Goal: Task Accomplishment & Management: Manage account settings

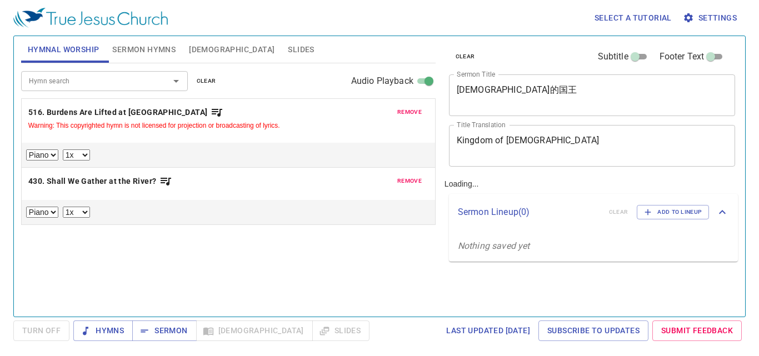
select select "1"
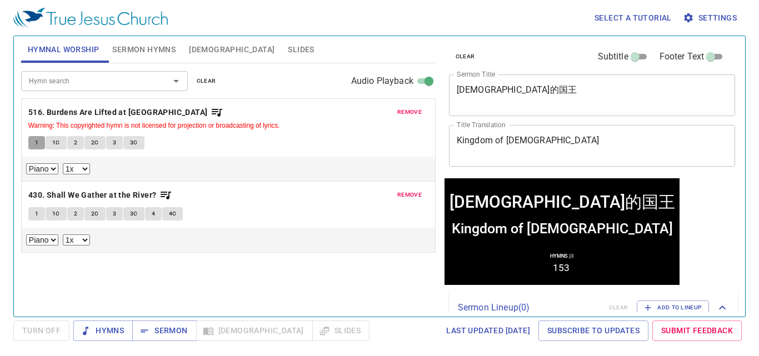
click at [39, 145] on button "1" at bounding box center [36, 142] width 17 height 13
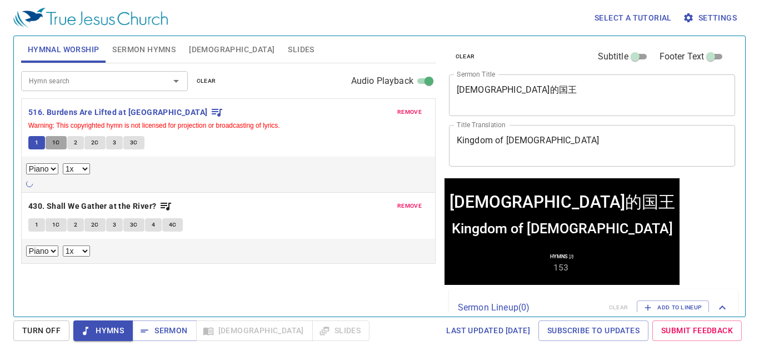
click at [53, 142] on span "1C" at bounding box center [56, 143] width 8 height 10
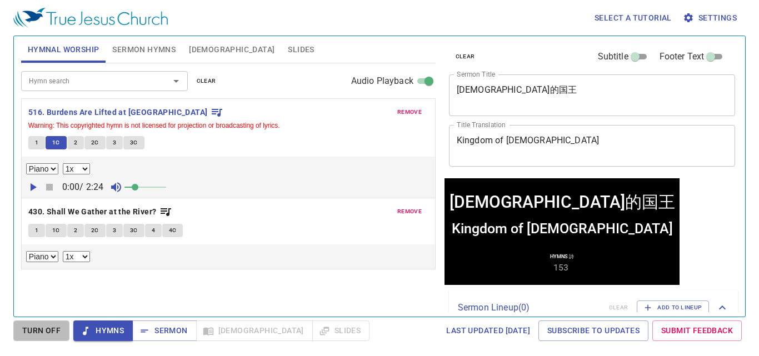
click at [44, 330] on span "Turn Off" at bounding box center [41, 331] width 38 height 14
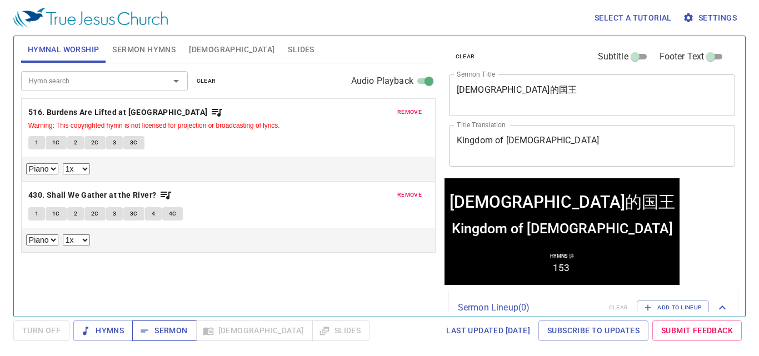
click at [168, 336] on span "Sermon" at bounding box center [164, 331] width 46 height 14
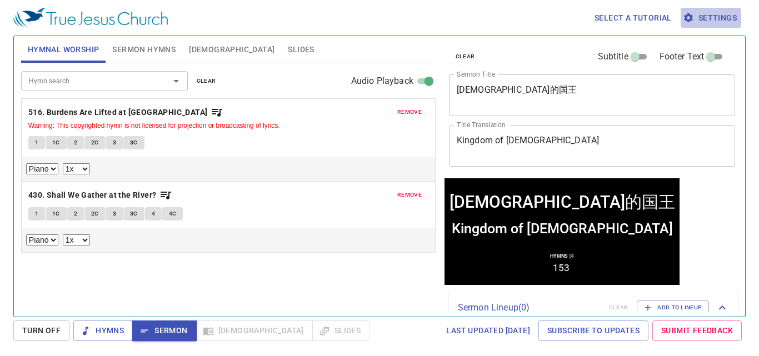
click at [704, 21] on span "Settings" at bounding box center [711, 18] width 52 height 14
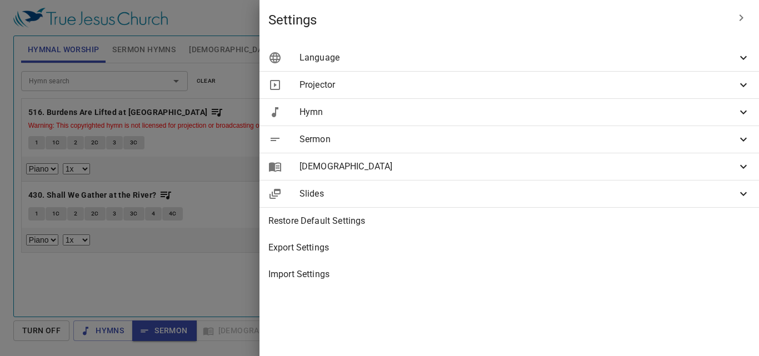
click at [524, 138] on span "Sermon" at bounding box center [518, 139] width 437 height 13
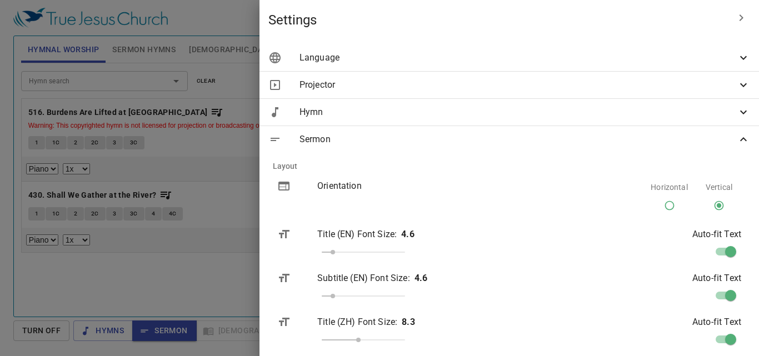
click at [659, 204] on input "Horizontal" at bounding box center [669, 207] width 21 height 21
radio input "true"
click at [382, 198] on div at bounding box center [379, 178] width 759 height 356
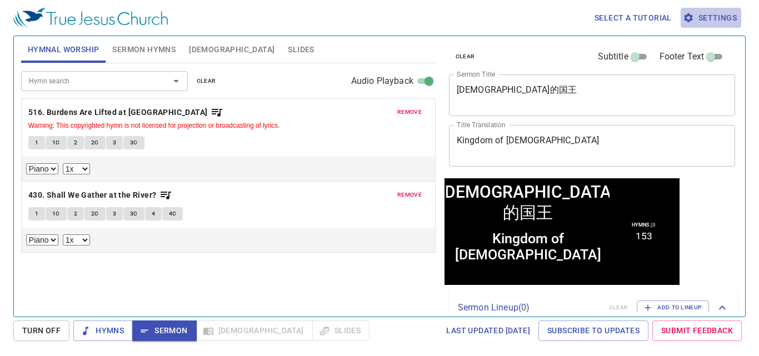
click at [701, 27] on button "Settings" at bounding box center [711, 18] width 61 height 21
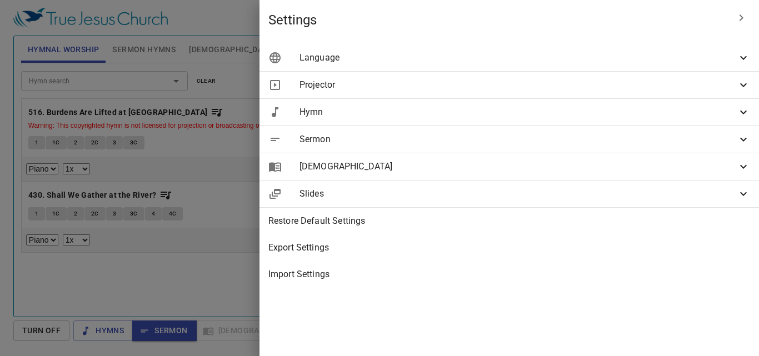
click at [520, 148] on div "Sermon" at bounding box center [510, 139] width 500 height 27
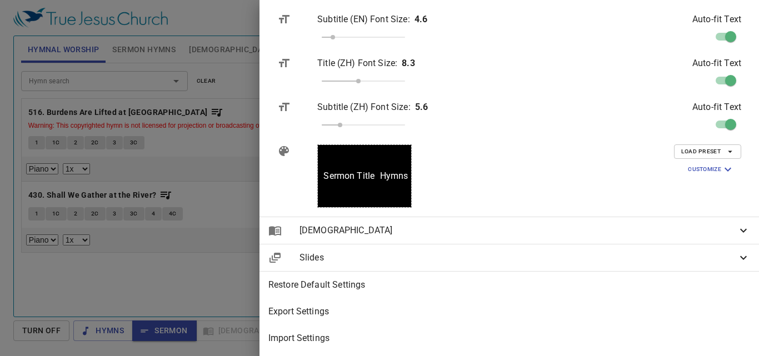
scroll to position [267, 0]
click at [692, 163] on span "Customize" at bounding box center [711, 169] width 47 height 13
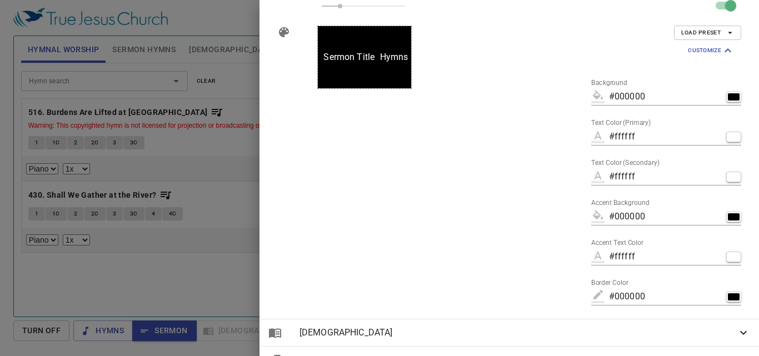
scroll to position [376, 0]
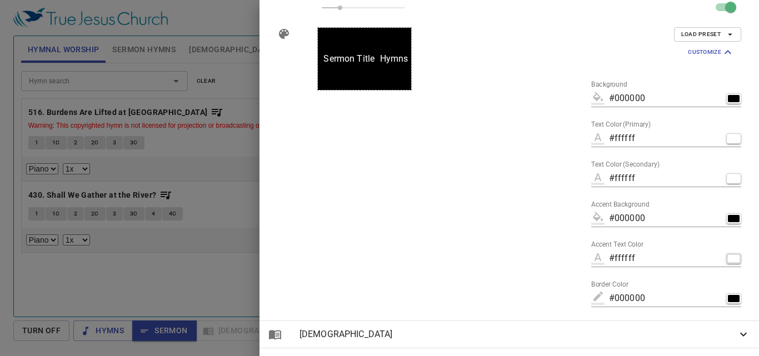
click at [728, 256] on div "button" at bounding box center [734, 258] width 12 height 7
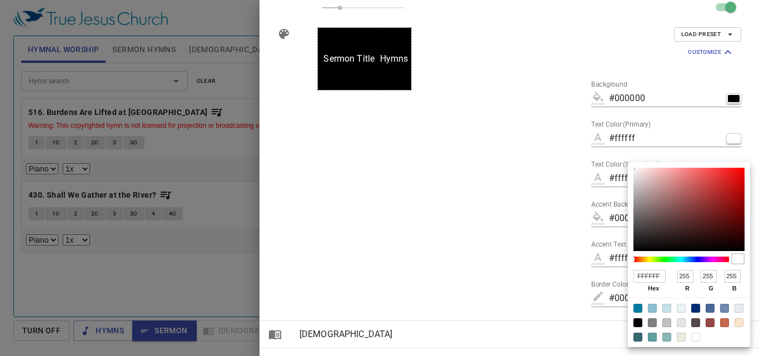
drag, startPoint x: 739, startPoint y: 263, endPoint x: 707, endPoint y: 263, distance: 32.2
click at [707, 263] on div at bounding box center [689, 259] width 111 height 17
drag, startPoint x: 634, startPoint y: 260, endPoint x: 664, endPoint y: 260, distance: 29.5
click at [635, 258] on div at bounding box center [634, 259] width 2 height 4
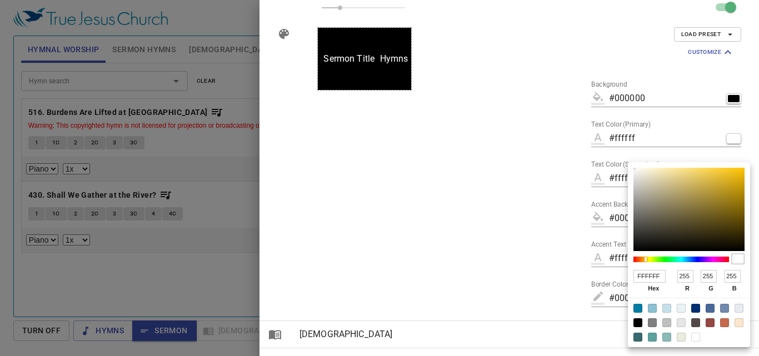
click at [664, 260] on div at bounding box center [682, 260] width 96 height 6
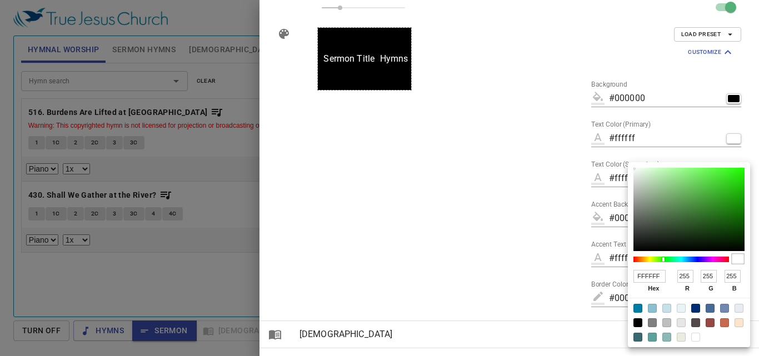
drag, startPoint x: 757, startPoint y: 224, endPoint x: 756, endPoint y: 240, distance: 16.1
click at [756, 240] on div at bounding box center [379, 178] width 759 height 356
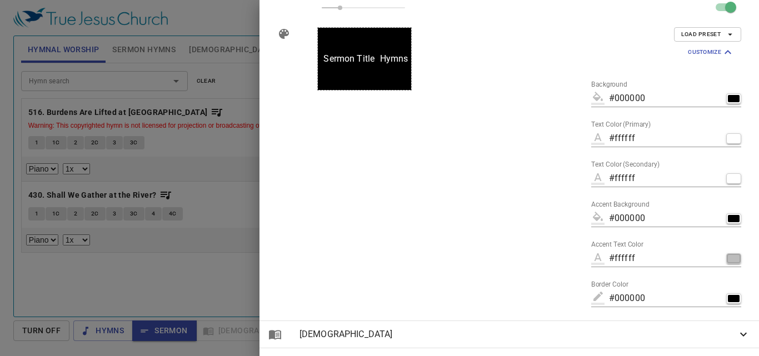
click at [728, 261] on div "button" at bounding box center [734, 258] width 12 height 7
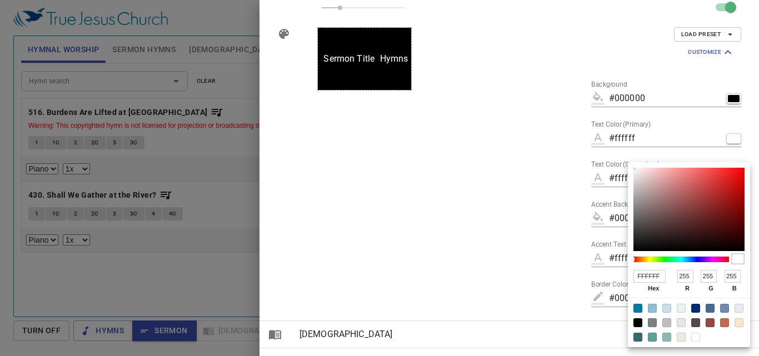
click at [650, 259] on div at bounding box center [682, 260] width 96 height 6
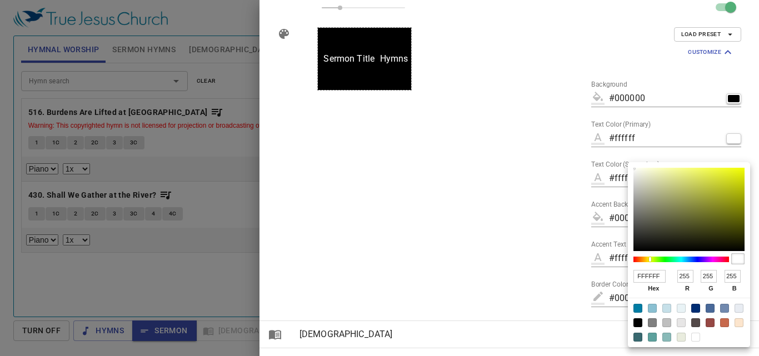
click at [735, 177] on div at bounding box center [689, 209] width 111 height 83
type input "#dae413"
type input "DAE413"
type input "218"
type input "228"
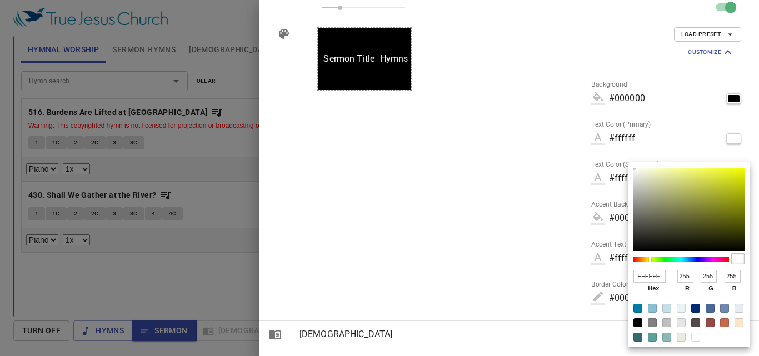
type input "19"
click at [541, 197] on div at bounding box center [379, 178] width 759 height 356
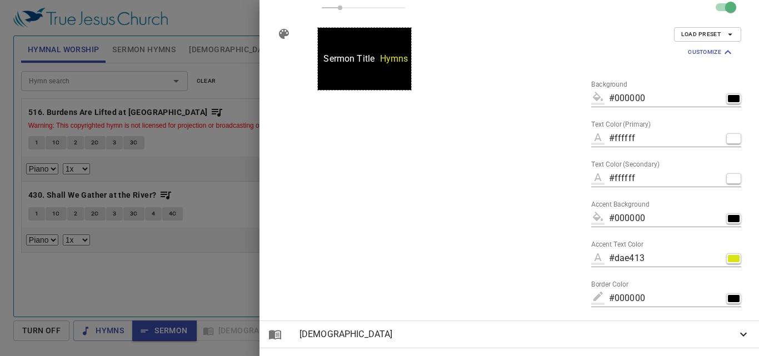
click at [390, 260] on div at bounding box center [379, 178] width 759 height 356
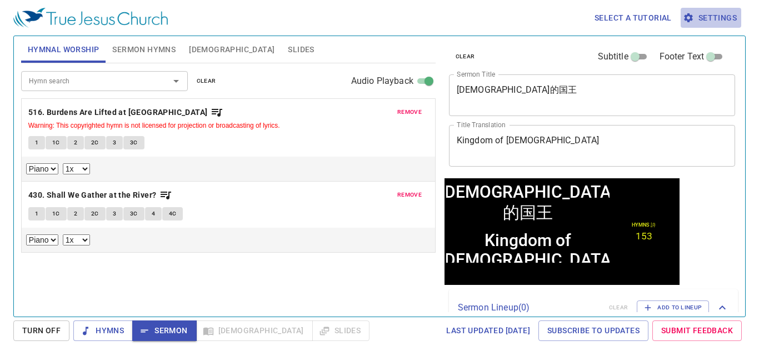
click at [693, 13] on icon "button" at bounding box center [688, 17] width 11 height 11
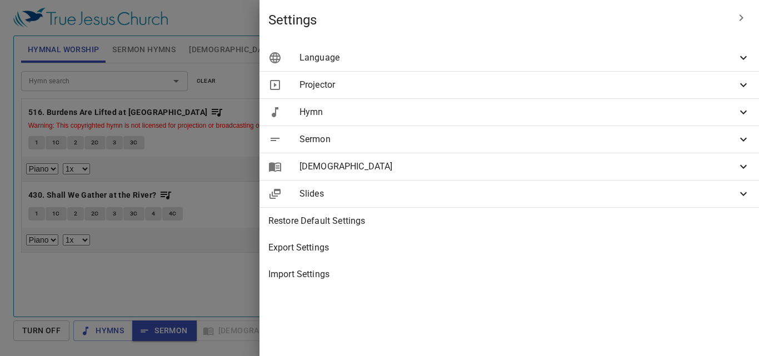
click at [578, 157] on div "[DEMOGRAPHIC_DATA]" at bounding box center [510, 166] width 500 height 27
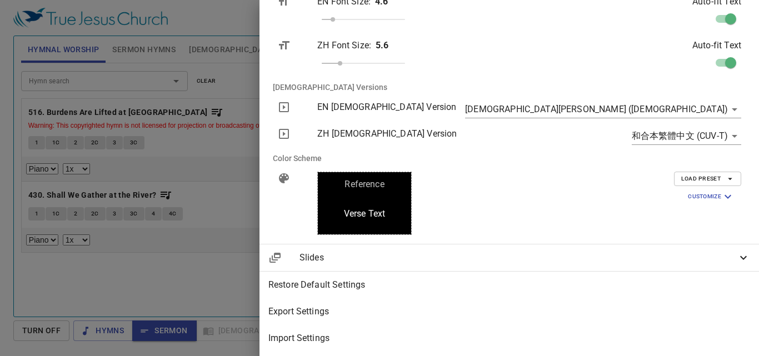
scroll to position [126, 0]
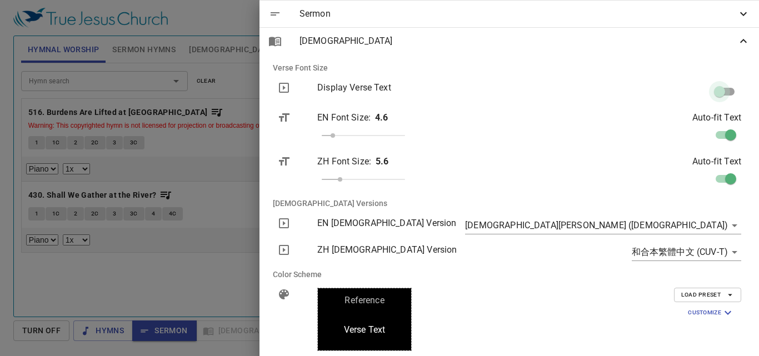
click at [715, 88] on input "checkbox" at bounding box center [719, 93] width 63 height 21
checkbox input "true"
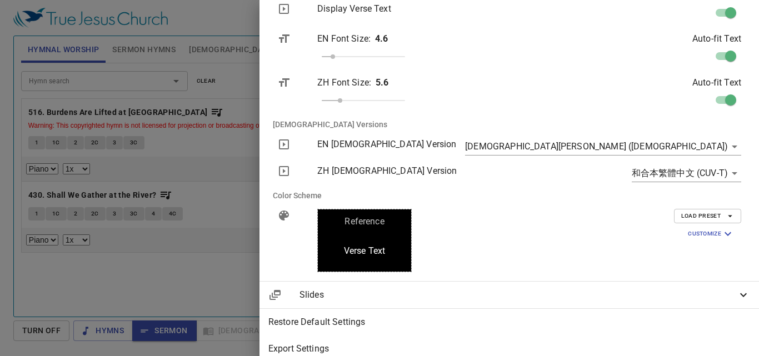
scroll to position [207, 0]
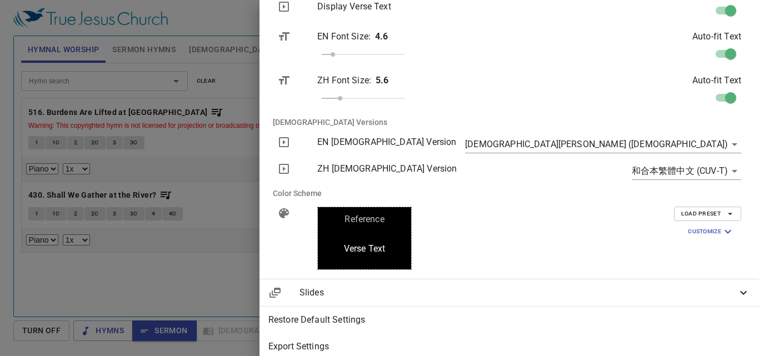
click at [698, 143] on body "Select a tutorial Settings Hymnal Worship Sermon Hymns [DEMOGRAPHIC_DATA] Slide…" at bounding box center [379, 178] width 759 height 356
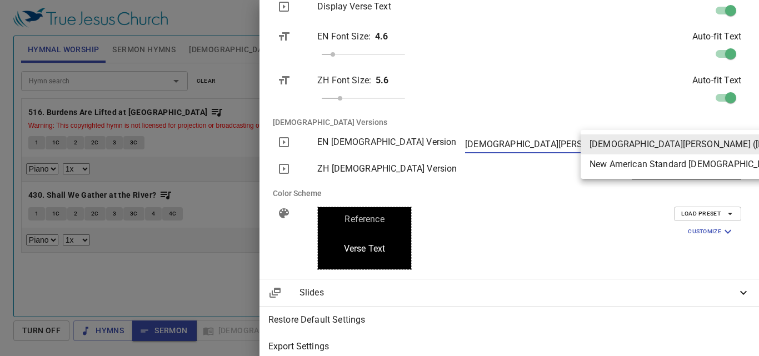
click at [615, 125] on div at bounding box center [379, 178] width 759 height 356
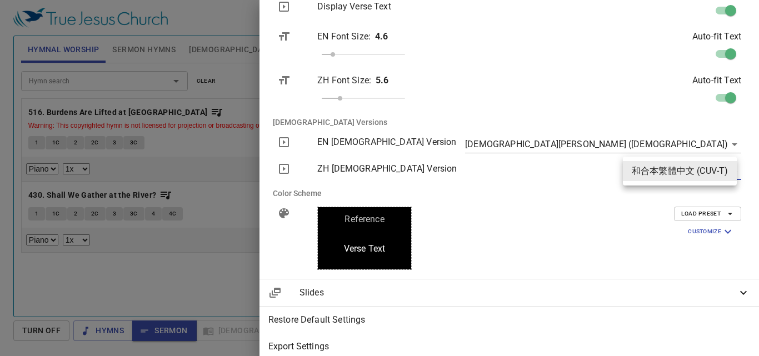
click at [645, 170] on body "Select a tutorial Settings Hymnal Worship Sermon Hymns [DEMOGRAPHIC_DATA] Slide…" at bounding box center [379, 178] width 759 height 356
click at [645, 170] on li "和合本繁體中文 (CUV-T)" at bounding box center [680, 171] width 114 height 20
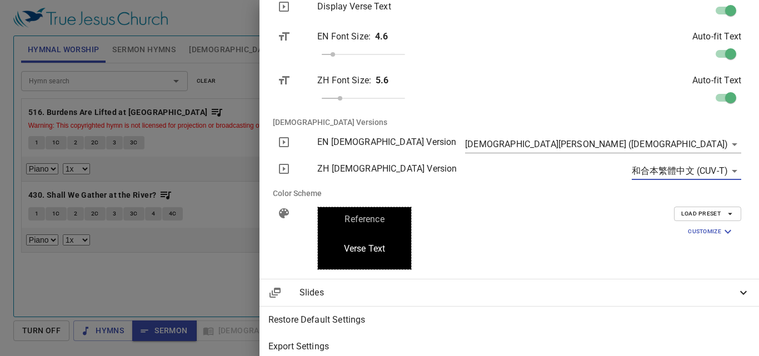
click at [695, 227] on span "Customize" at bounding box center [711, 231] width 47 height 13
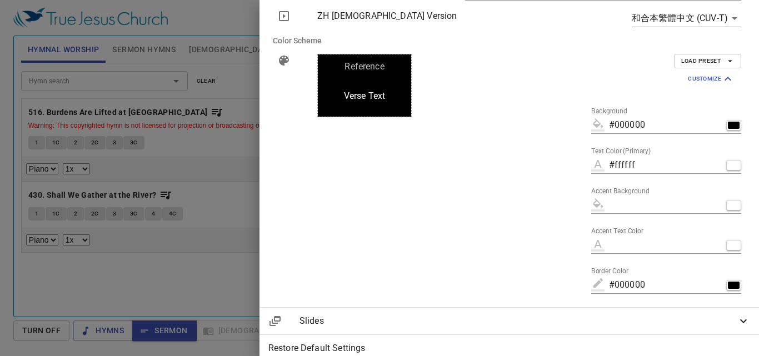
scroll to position [365, 0]
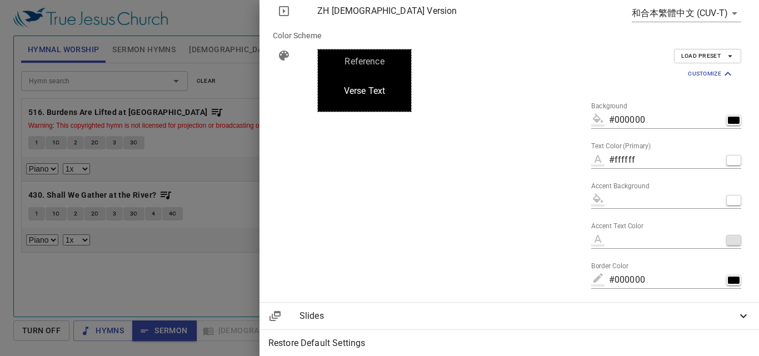
click at [728, 242] on div "button" at bounding box center [734, 240] width 12 height 7
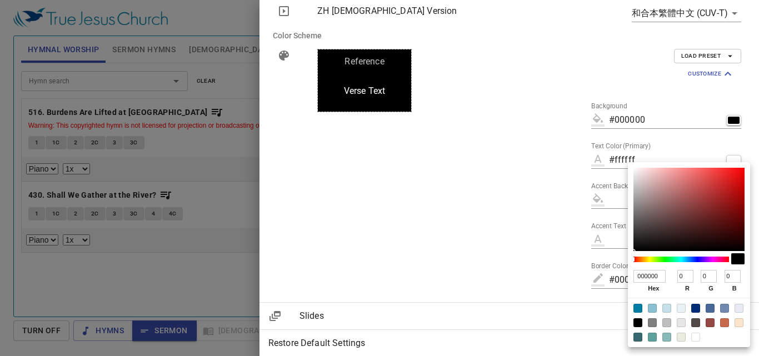
click at [650, 259] on div at bounding box center [682, 260] width 96 height 6
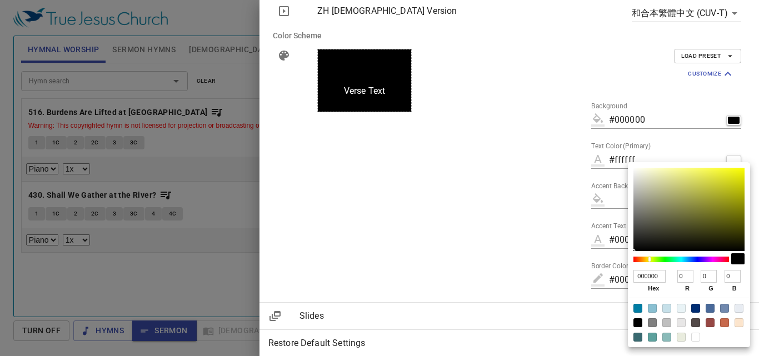
click at [653, 260] on div at bounding box center [682, 260] width 96 height 6
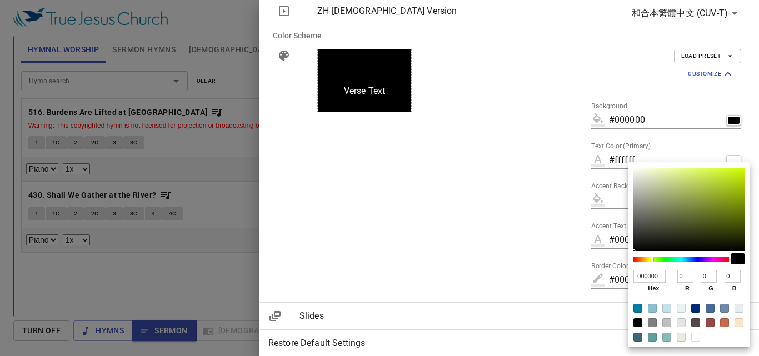
click at [737, 171] on div at bounding box center [689, 209] width 111 height 83
type input "#ccf612"
type input "CCF612"
type input "204"
type input "246"
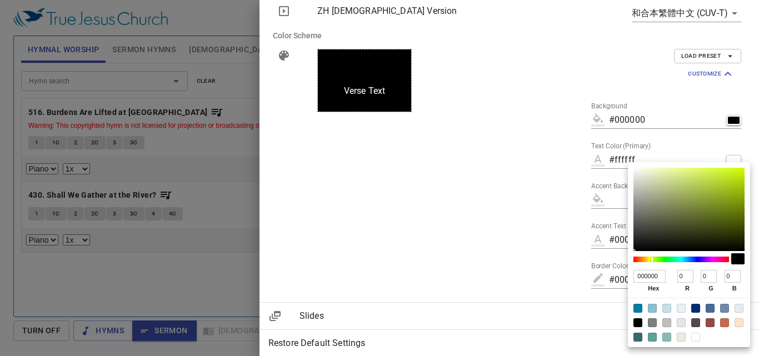
type input "18"
type input "#f3f612"
type input "F3F612"
type input "243"
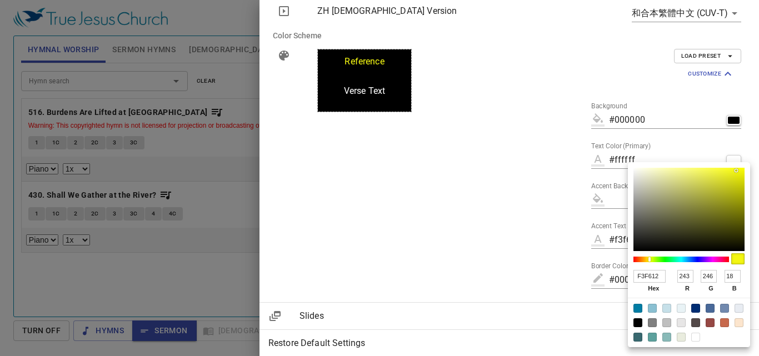
click at [650, 259] on div at bounding box center [650, 259] width 2 height 4
click at [738, 174] on div at bounding box center [689, 209] width 111 height 83
type input "#e9ec0e"
type input "E9EC0E"
type input "233"
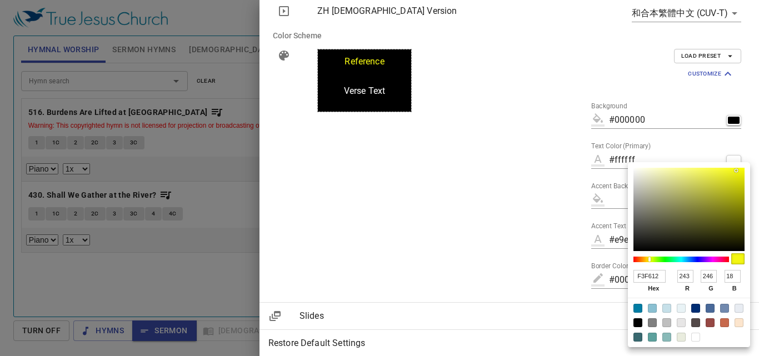
type input "236"
type input "14"
click at [572, 177] on div at bounding box center [379, 178] width 759 height 356
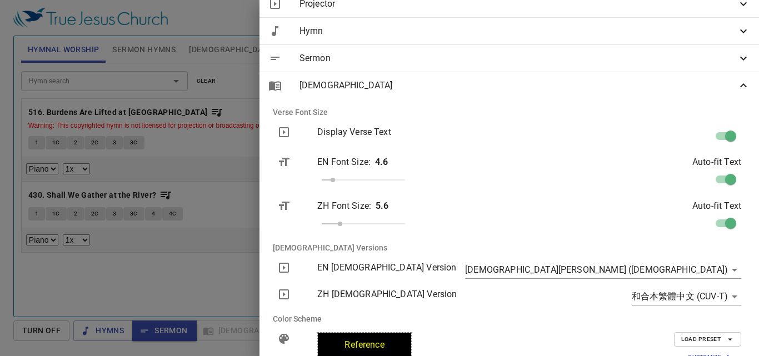
scroll to position [73, 0]
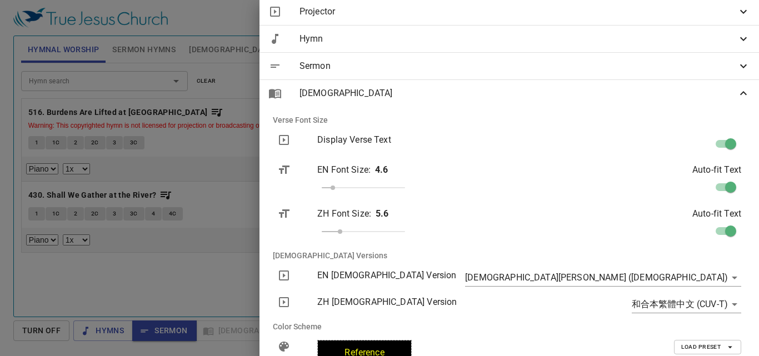
click at [646, 92] on span "[DEMOGRAPHIC_DATA]" at bounding box center [518, 93] width 437 height 13
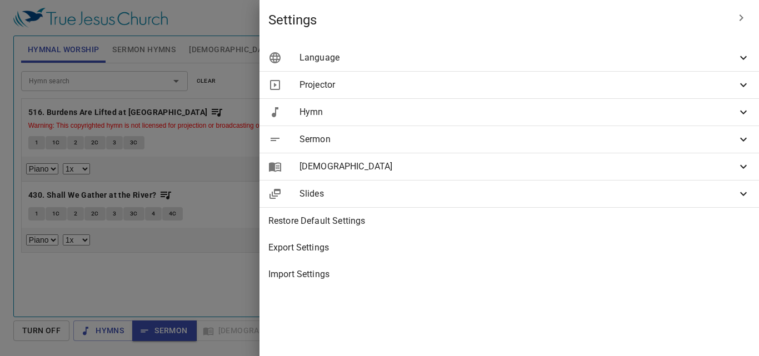
scroll to position [0, 0]
click at [571, 143] on span "Sermon" at bounding box center [518, 139] width 437 height 13
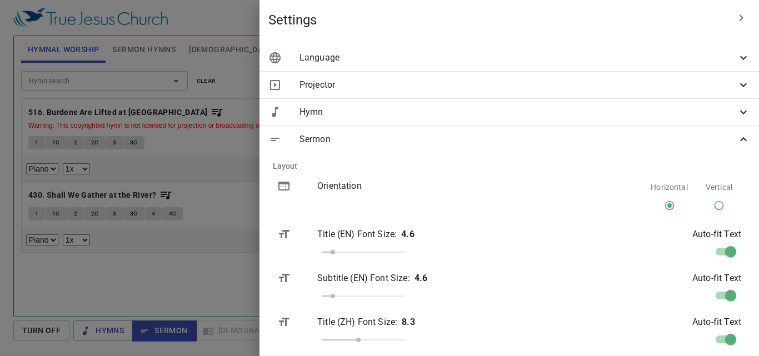
click at [571, 143] on span "Sermon" at bounding box center [518, 139] width 437 height 13
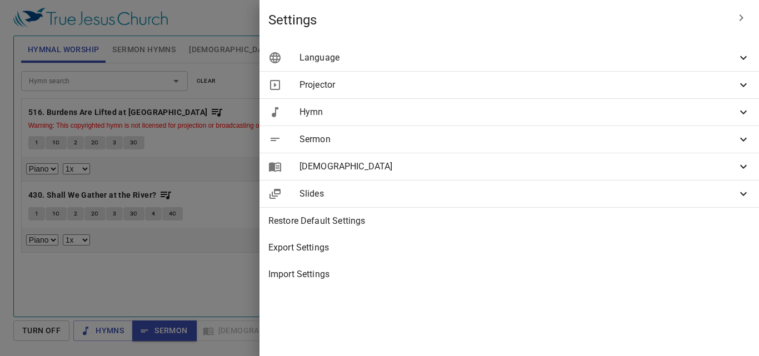
click at [500, 117] on span "Hymn" at bounding box center [518, 112] width 437 height 13
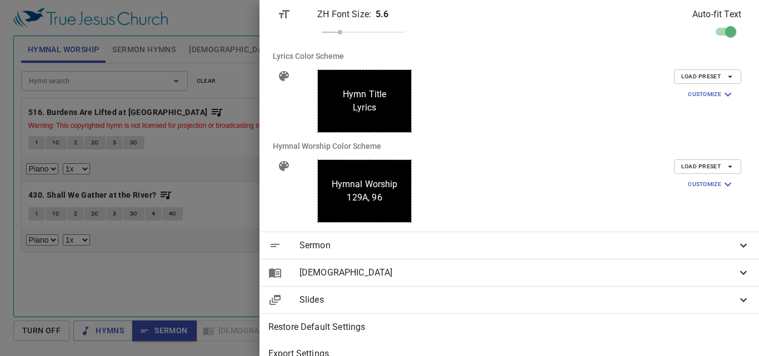
scroll to position [289, 0]
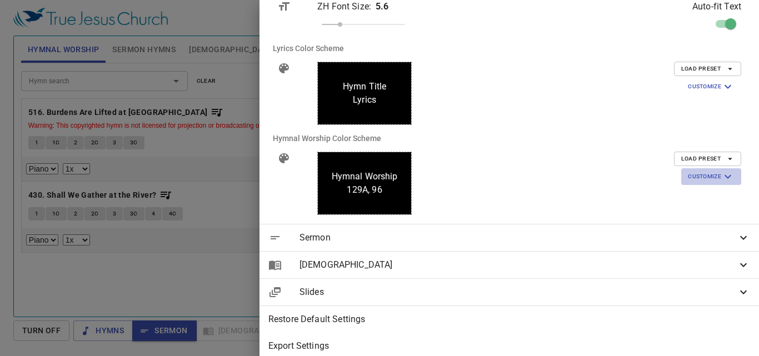
click at [700, 177] on span "Customize" at bounding box center [711, 176] width 47 height 13
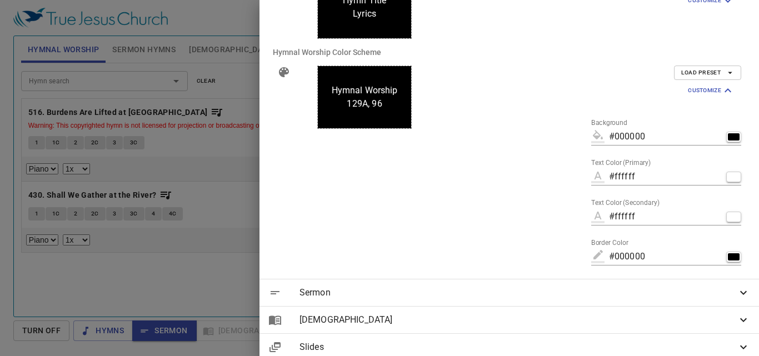
scroll to position [383, 0]
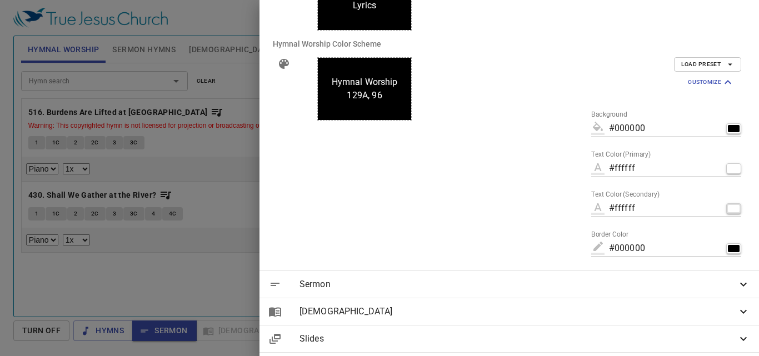
click at [728, 208] on div "button" at bounding box center [734, 208] width 12 height 7
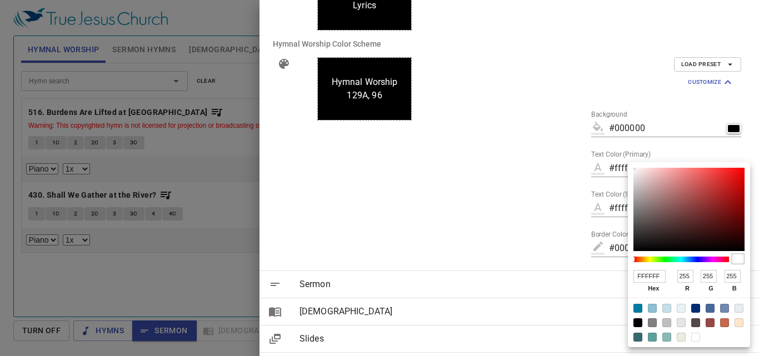
click at [648, 261] on div at bounding box center [682, 260] width 96 height 6
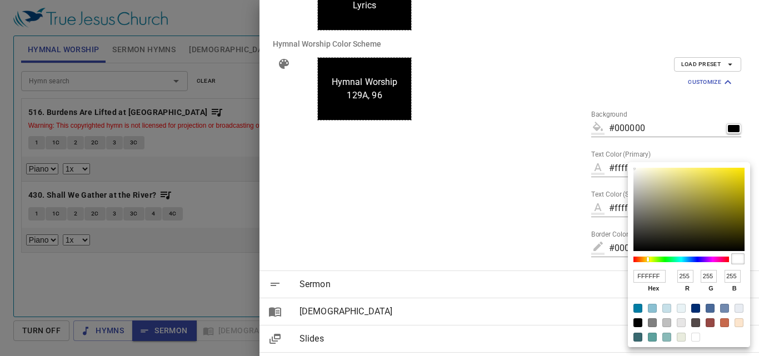
click at [650, 261] on div at bounding box center [649, 259] width 2 height 5
click at [735, 175] on div at bounding box center [689, 209] width 111 height 83
type input "#e6e915"
type input "E6E915"
type input "230"
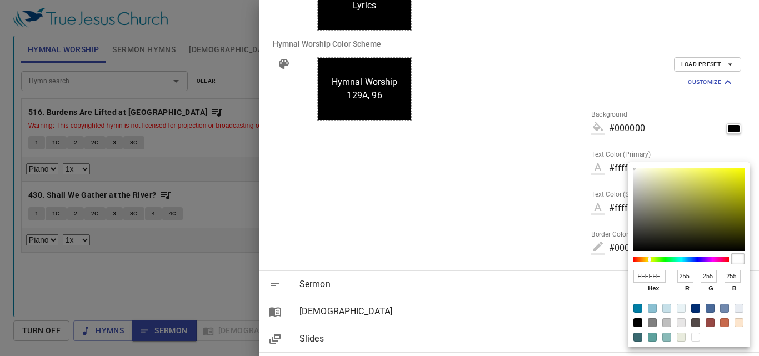
type input "233"
type input "21"
drag, startPoint x: 735, startPoint y: 176, endPoint x: 741, endPoint y: 170, distance: 7.9
click at [736, 174] on div at bounding box center [735, 175] width 2 height 2
type input "#f4f809"
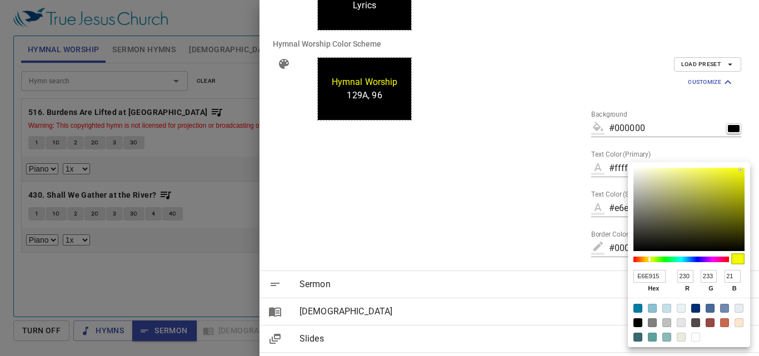
type input "F4F809"
type input "244"
type input "248"
type input "9"
click at [592, 154] on div at bounding box center [379, 178] width 759 height 356
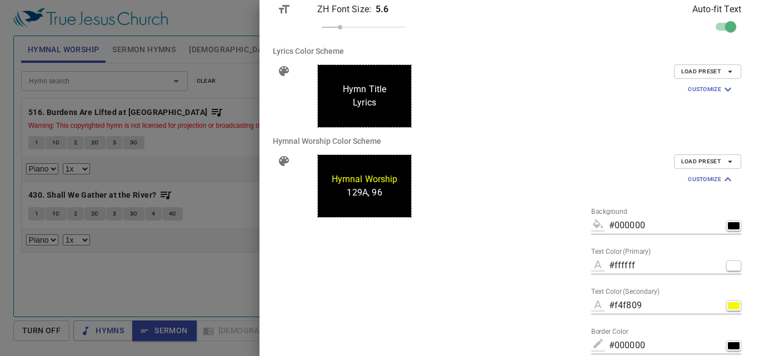
scroll to position [263, 0]
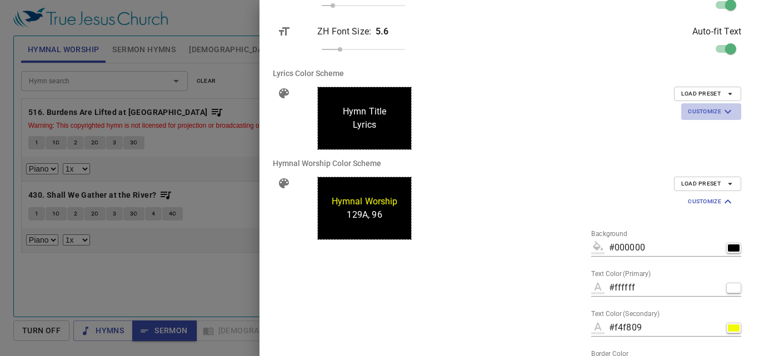
click at [698, 108] on span "Customize" at bounding box center [711, 111] width 47 height 13
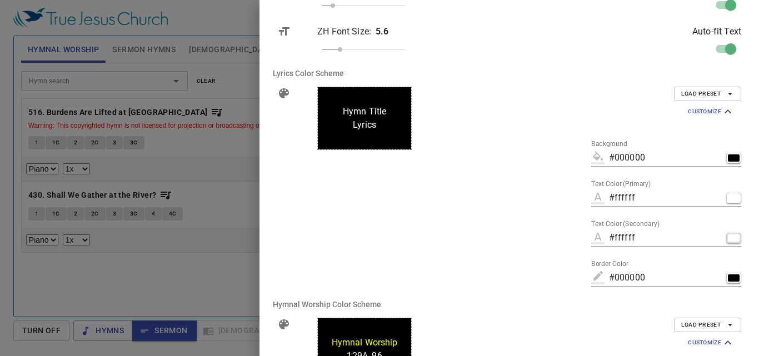
click at [728, 240] on div "button" at bounding box center [734, 238] width 12 height 7
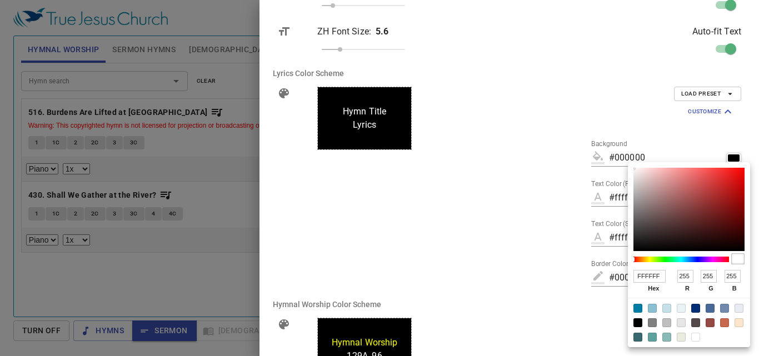
click at [651, 258] on div at bounding box center [682, 260] width 96 height 6
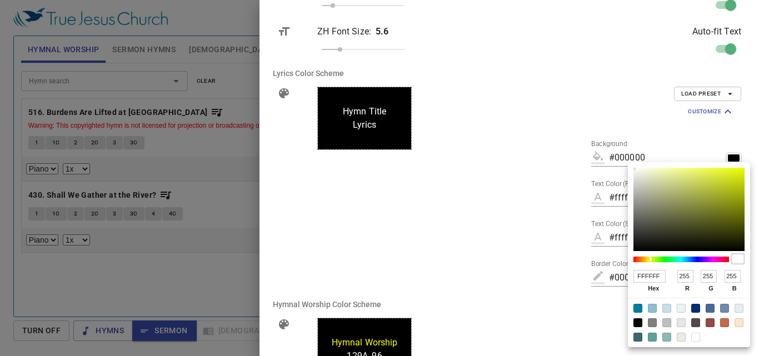
click at [740, 172] on div at bounding box center [689, 209] width 111 height 83
type input "#e0f30b"
type input "E0F30B"
type input "224"
type input "243"
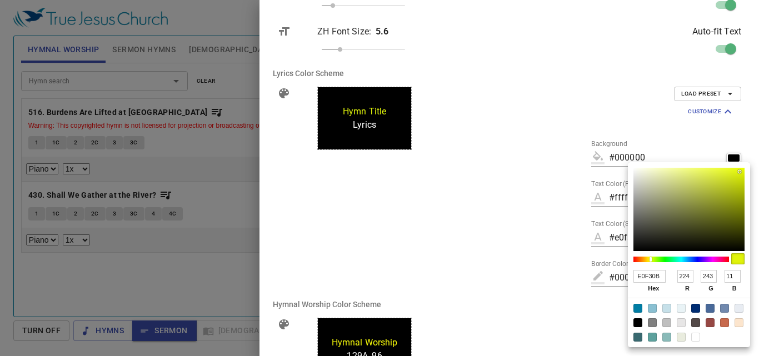
type input "11"
click at [570, 182] on div at bounding box center [379, 178] width 759 height 356
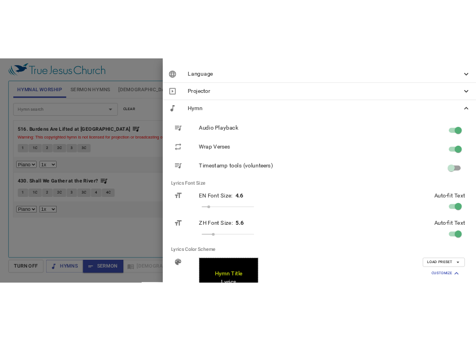
scroll to position [0, 0]
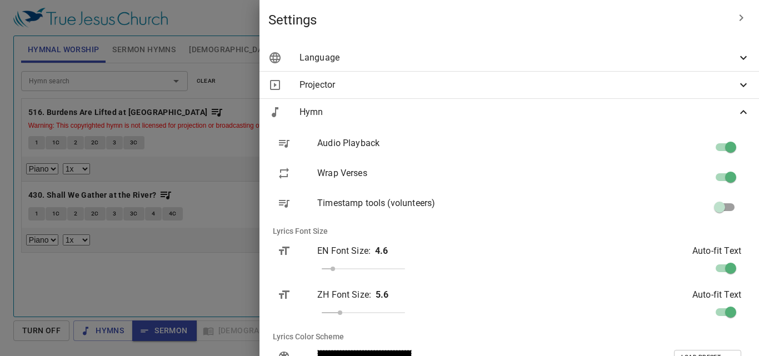
click at [372, 133] on div at bounding box center [379, 178] width 759 height 356
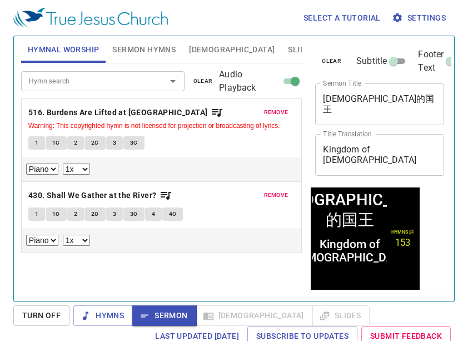
click at [48, 310] on span "Turn Off" at bounding box center [41, 316] width 38 height 14
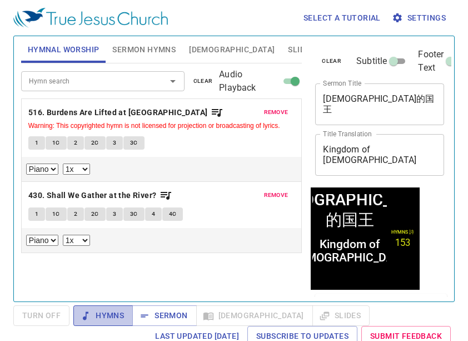
click at [112, 317] on span "Hymns" at bounding box center [103, 316] width 42 height 14
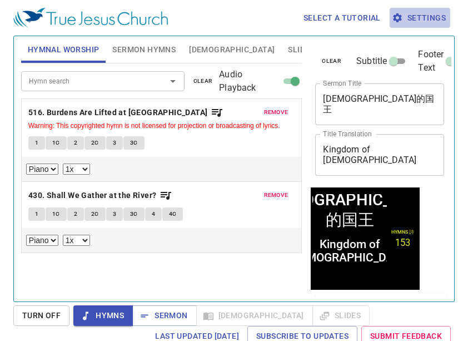
click at [404, 12] on span "Settings" at bounding box center [420, 18] width 52 height 14
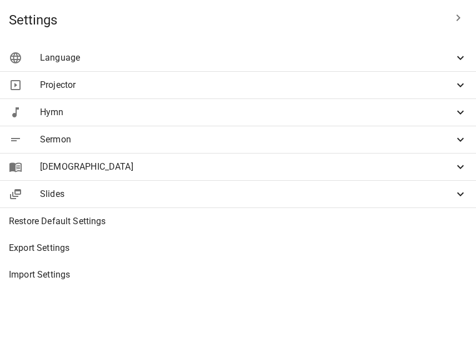
click at [207, 123] on div "Hymn" at bounding box center [238, 112] width 476 height 27
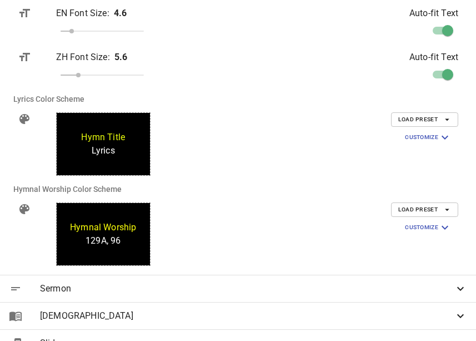
scroll to position [263, 0]
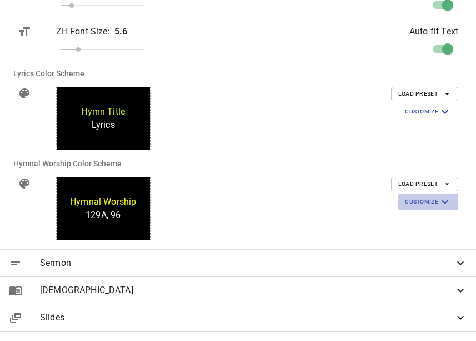
click at [424, 198] on span "Customize" at bounding box center [428, 201] width 47 height 13
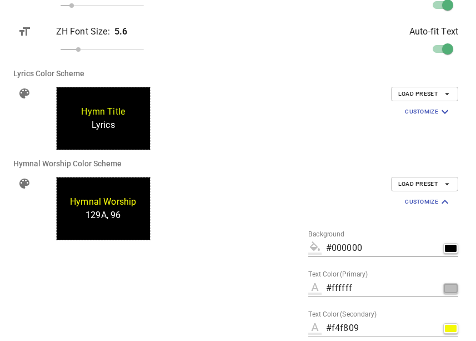
click at [445, 286] on div "button" at bounding box center [451, 288] width 12 height 7
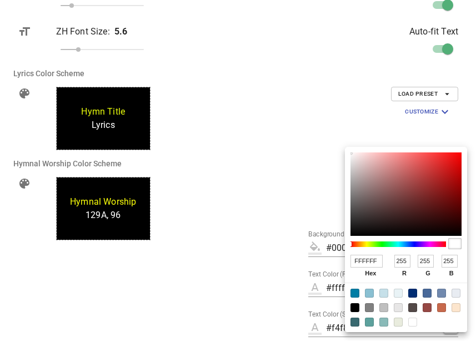
click at [368, 245] on div at bounding box center [399, 244] width 96 height 6
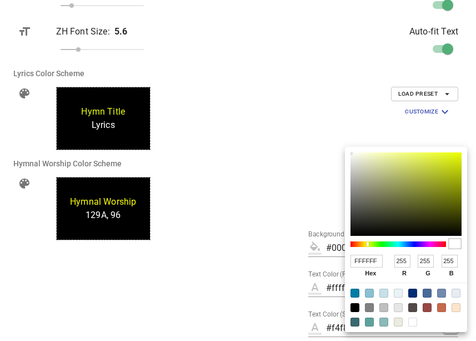
click at [367, 244] on div at bounding box center [368, 244] width 2 height 4
click at [367, 244] on div at bounding box center [367, 244] width 2 height 4
click at [459, 155] on div at bounding box center [406, 193] width 111 height 83
type input "#edf806"
type input "EDF806"
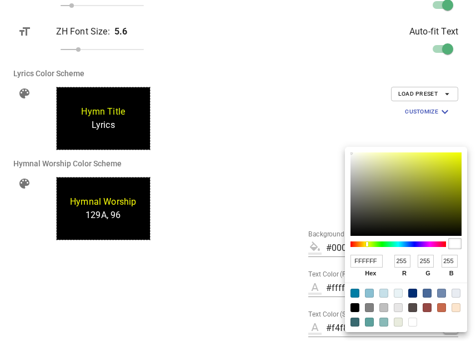
type input "237"
type input "248"
type input "6"
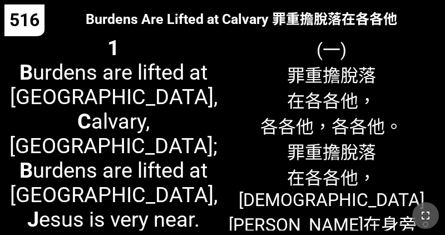
click at [425, 212] on icon "button" at bounding box center [425, 214] width 13 height 13
